Goal: Task Accomplishment & Management: Use online tool/utility

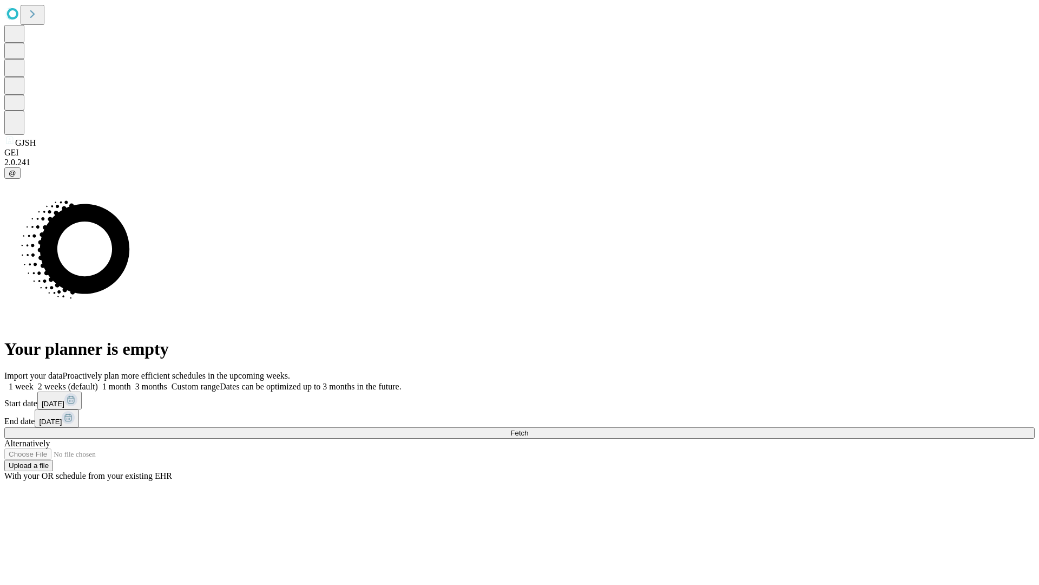
click at [528, 429] on span "Fetch" at bounding box center [519, 433] width 18 height 8
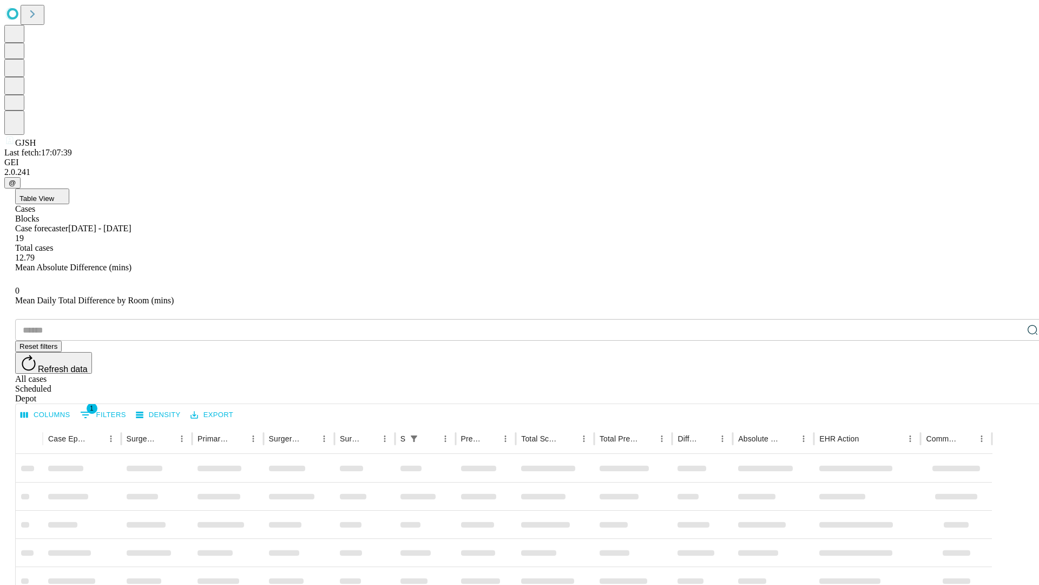
click at [1011, 393] on div "Depot" at bounding box center [530, 398] width 1031 height 10
